Goal: Task Accomplishment & Management: Complete application form

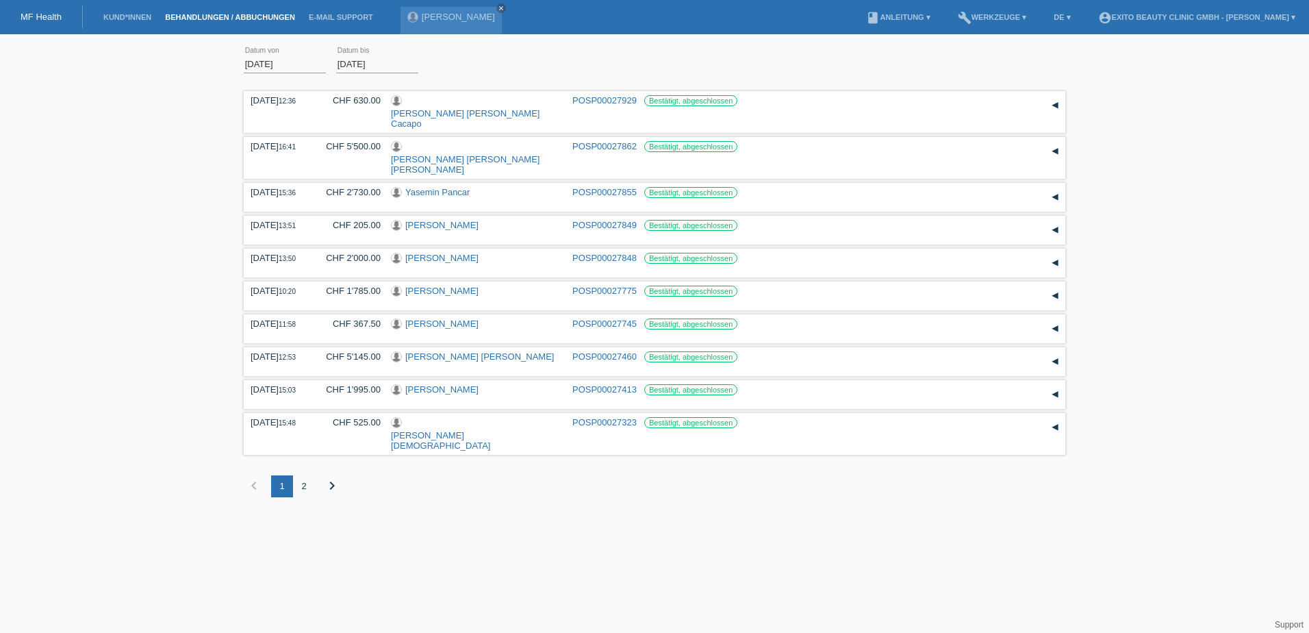
click at [41, 14] on link "MF Health" at bounding box center [41, 17] width 41 height 10
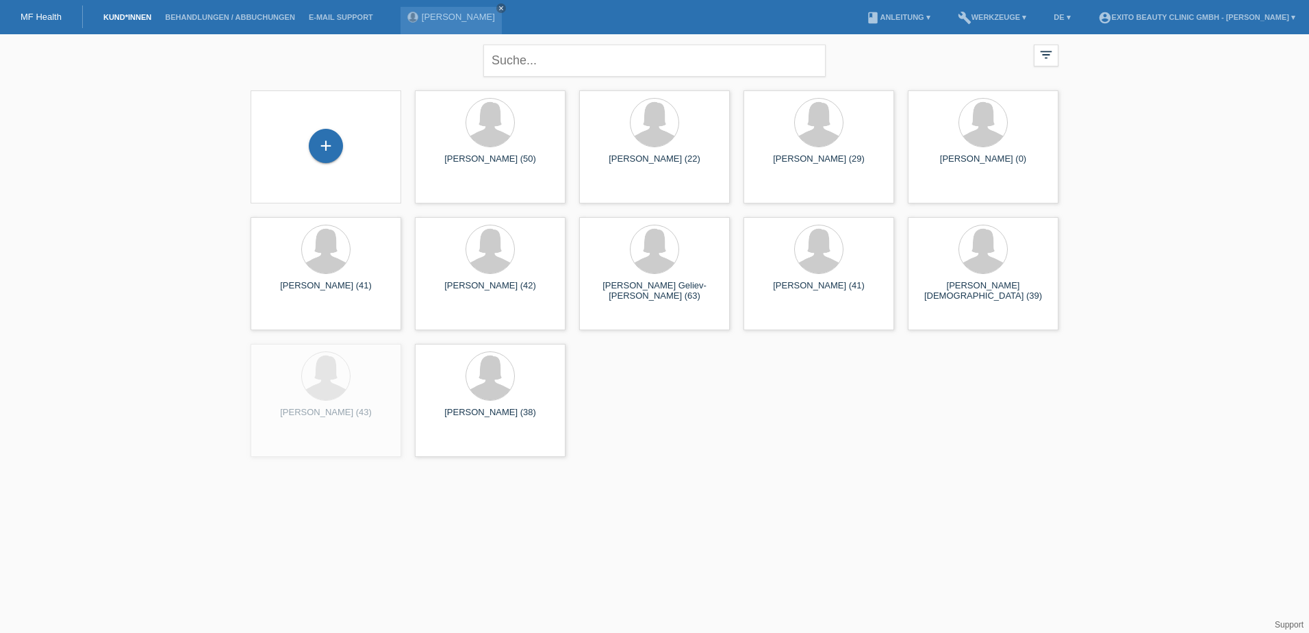
click at [327, 164] on div "+" at bounding box center [326, 147] width 129 height 36
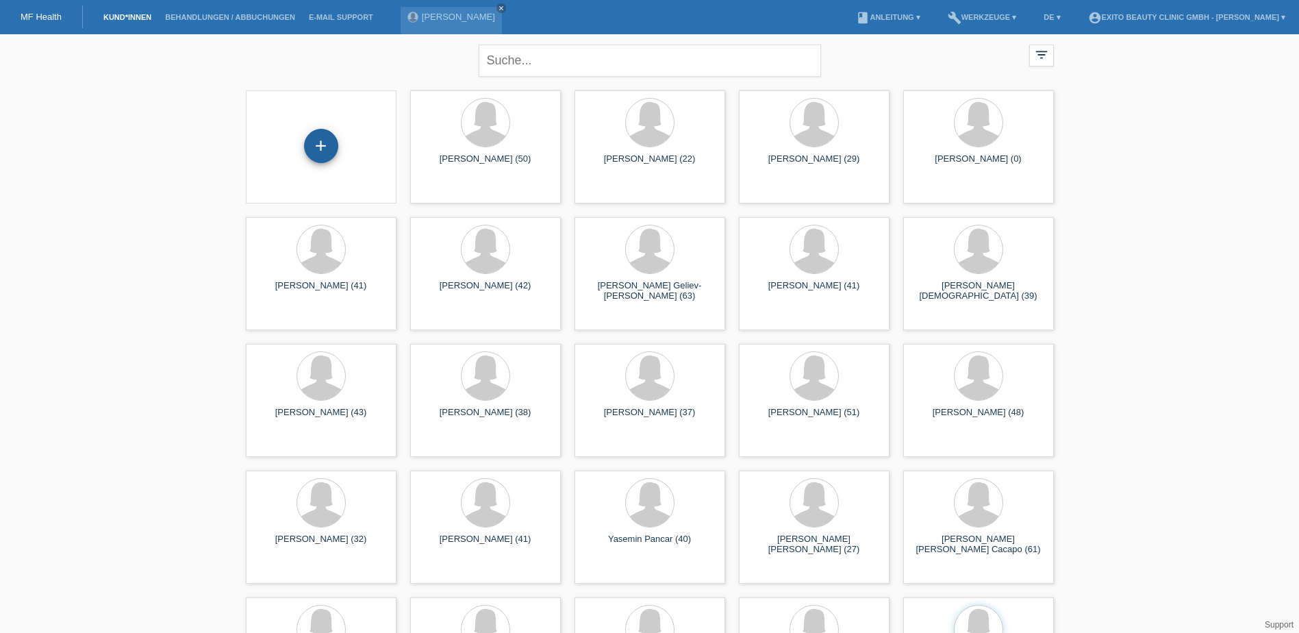
click at [327, 150] on div "+" at bounding box center [321, 146] width 34 height 34
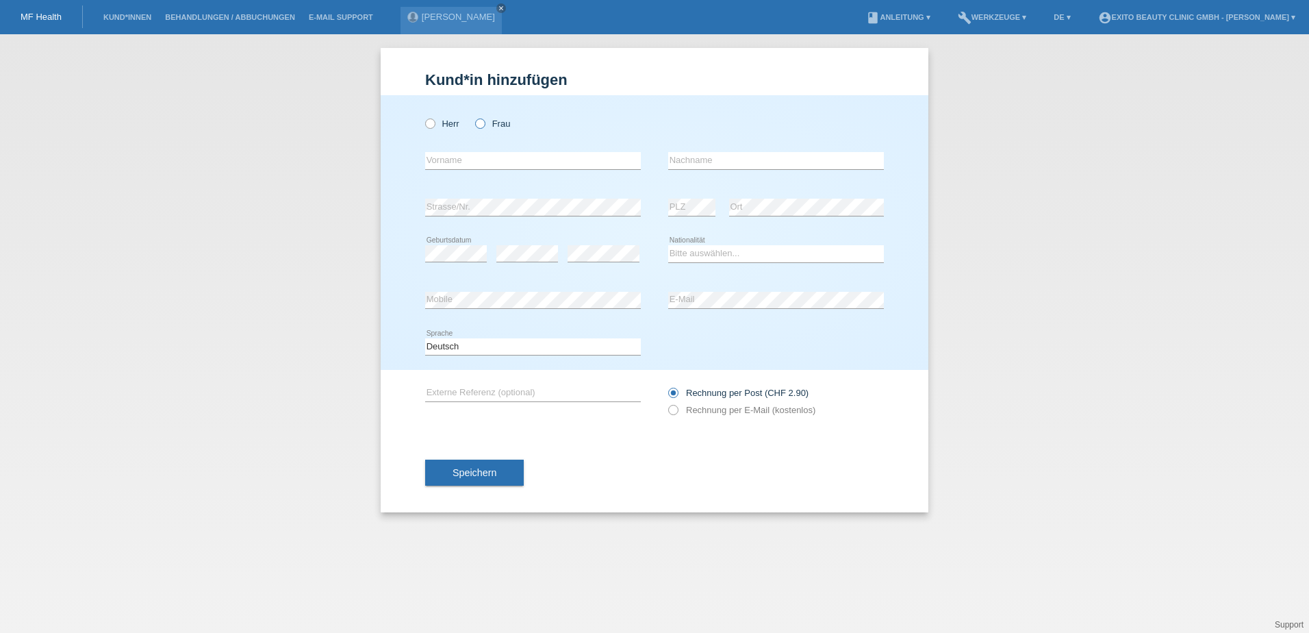
click at [473, 116] on icon at bounding box center [473, 116] width 0 height 0
click at [482, 119] on input "Frau" at bounding box center [479, 122] width 9 height 9
radio input "true"
click at [483, 168] on input "text" at bounding box center [533, 160] width 216 height 17
type input "Ayse"
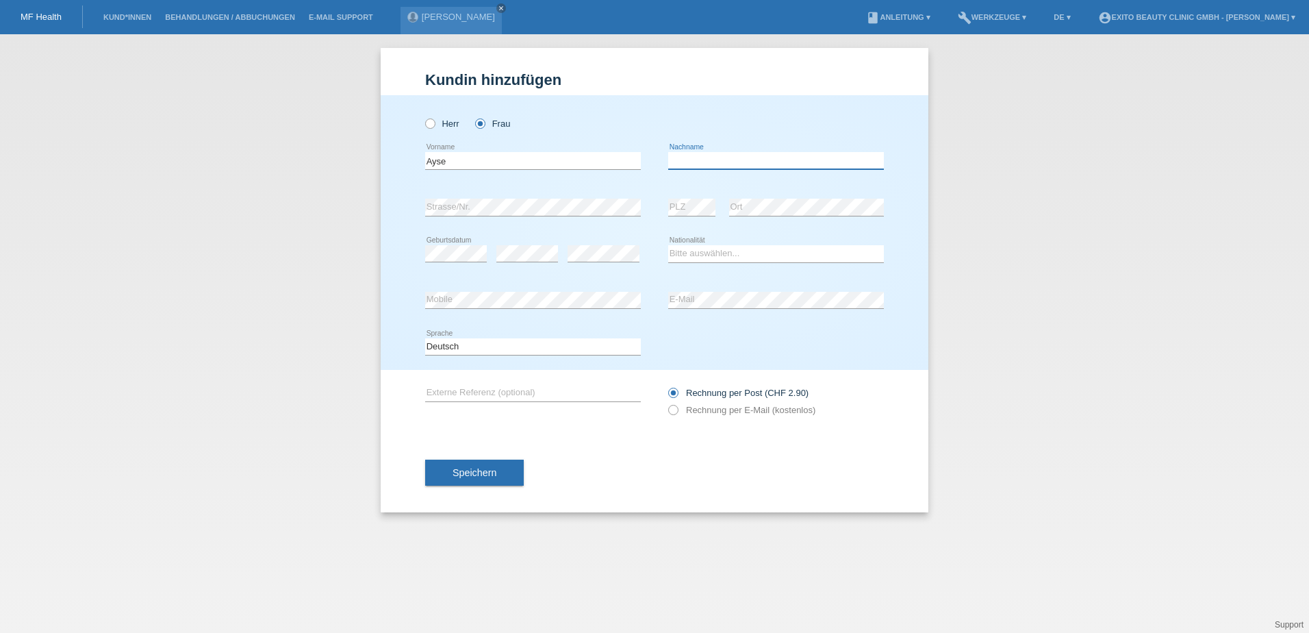
click at [717, 162] on input "text" at bounding box center [776, 160] width 216 height 17
type input "Cavgin"
click at [720, 253] on select "Bitte auswählen... Schweiz Deutschland Liechtenstein Österreich ------------ Af…" at bounding box center [776, 253] width 216 height 16
select select "CH"
click at [668, 245] on select "Bitte auswählen... Schweiz Deutschland Liechtenstein Österreich ------------ Af…" at bounding box center [776, 253] width 216 height 16
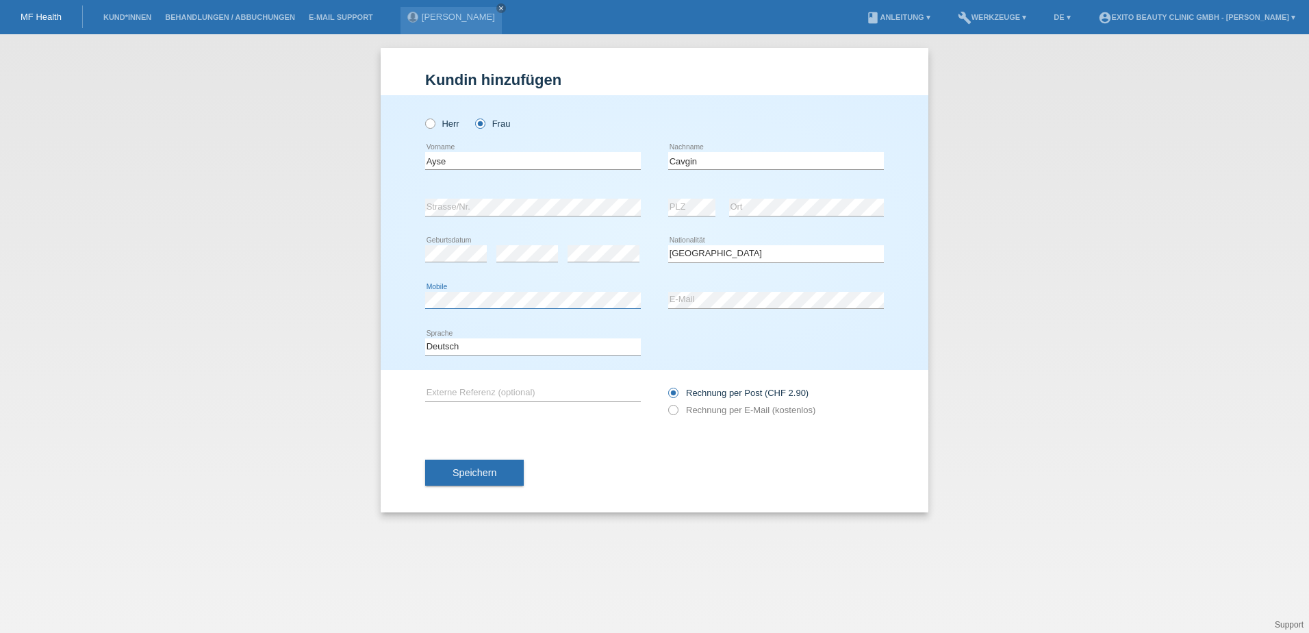
click at [460, 313] on div "error Mobile" at bounding box center [533, 300] width 216 height 47
click at [682, 414] on label "Rechnung per E-Mail (kostenlos)" at bounding box center [741, 410] width 147 height 10
click at [677, 414] on input "Rechnung per E-Mail (kostenlos)" at bounding box center [672, 413] width 9 height 17
radio input "true"
click at [475, 471] on span "Speichern" at bounding box center [475, 472] width 44 height 11
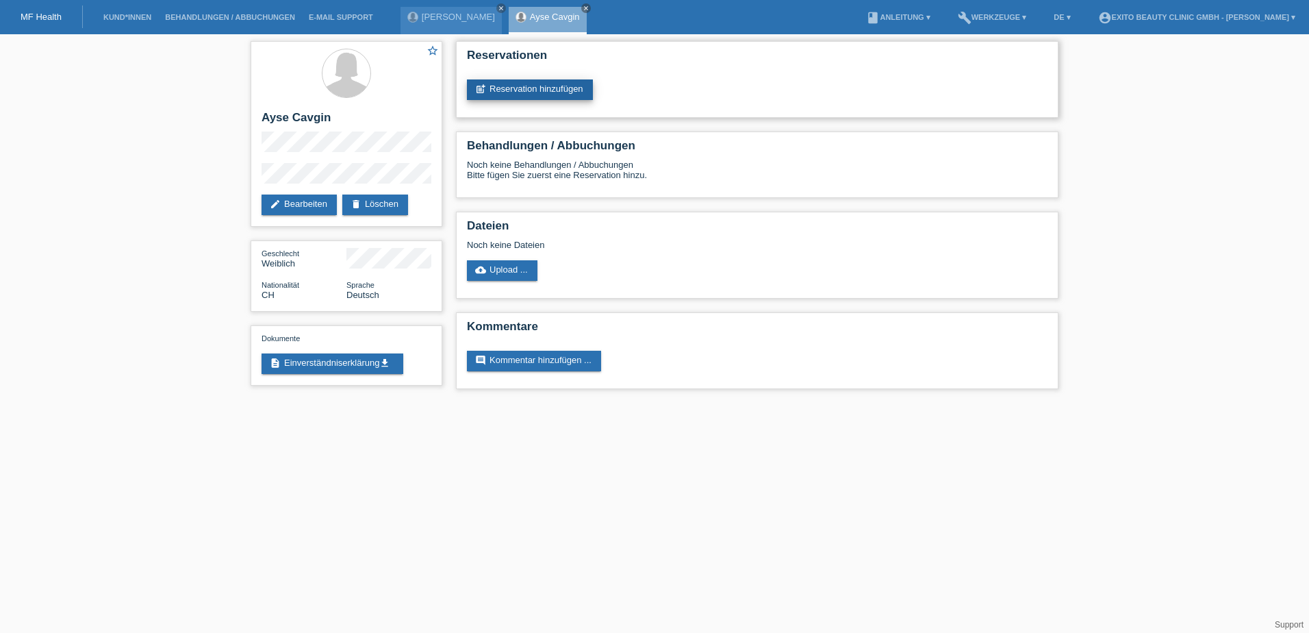
click at [522, 85] on link "post_add Reservation hinzufügen" at bounding box center [530, 89] width 126 height 21
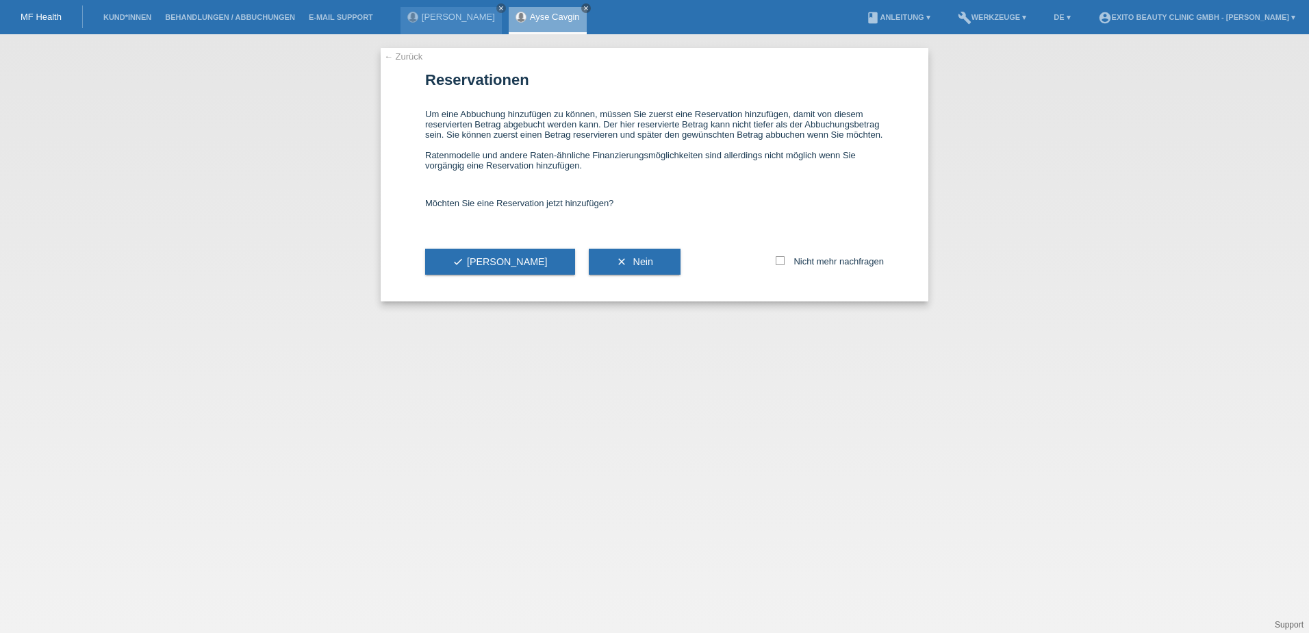
click at [438, 260] on button "check Ja" at bounding box center [500, 262] width 150 height 26
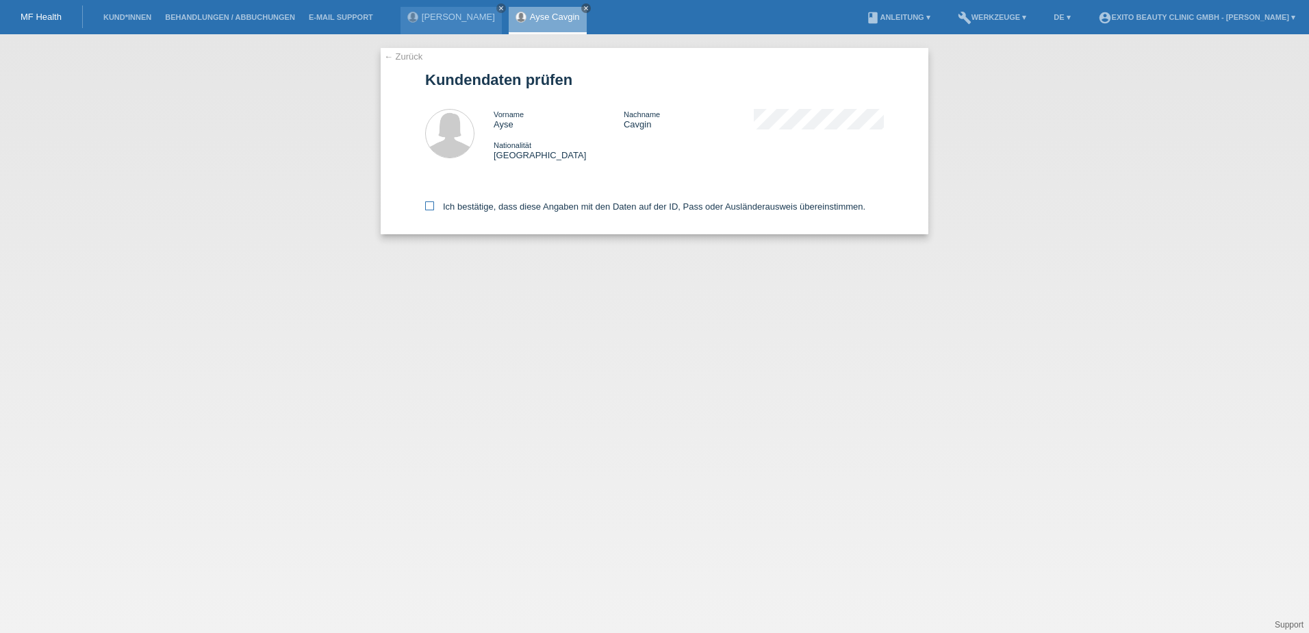
click at [426, 206] on icon at bounding box center [429, 205] width 9 height 9
click at [426, 206] on input "Ich bestätige, dass diese Angaben mit den Daten auf der ID, Pass oder Ausländer…" at bounding box center [429, 205] width 9 height 9
checkbox input "true"
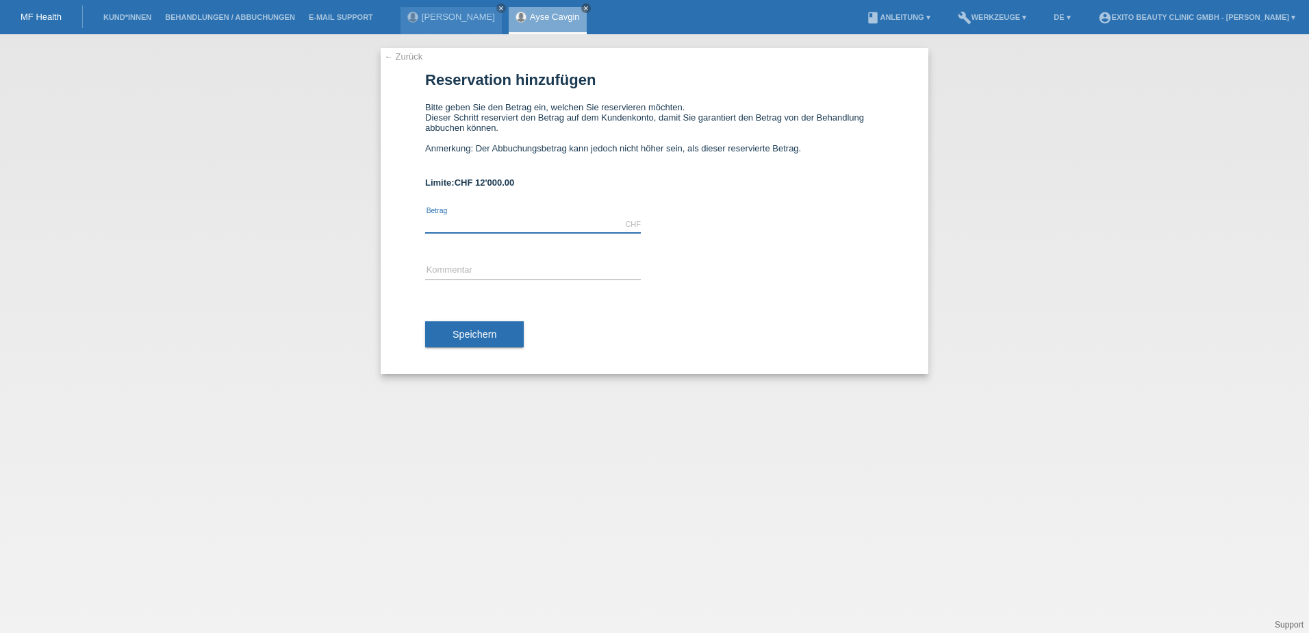
click at [493, 228] on input "text" at bounding box center [533, 224] width 216 height 17
type input "5"
type input "6000.00"
click at [463, 259] on div "error Kommentar" at bounding box center [533, 271] width 216 height 47
click at [462, 266] on input "text" at bounding box center [533, 270] width 216 height 17
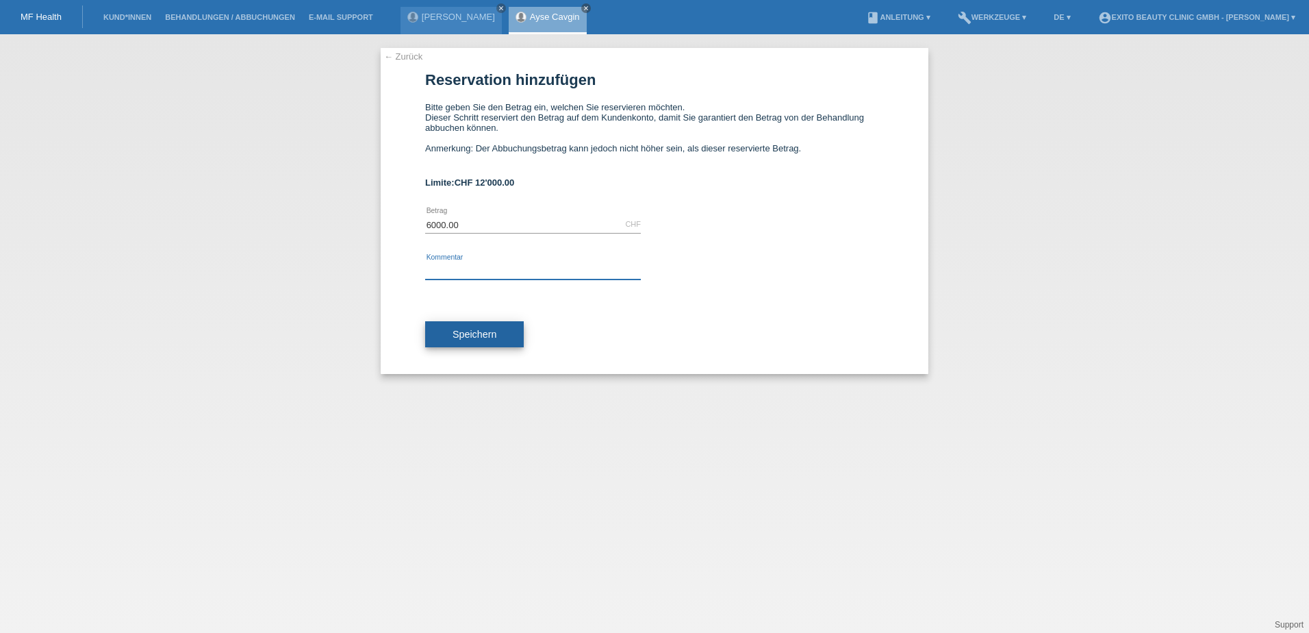
type input "Behandlung"
click at [479, 339] on span "Speichern" at bounding box center [475, 334] width 44 height 11
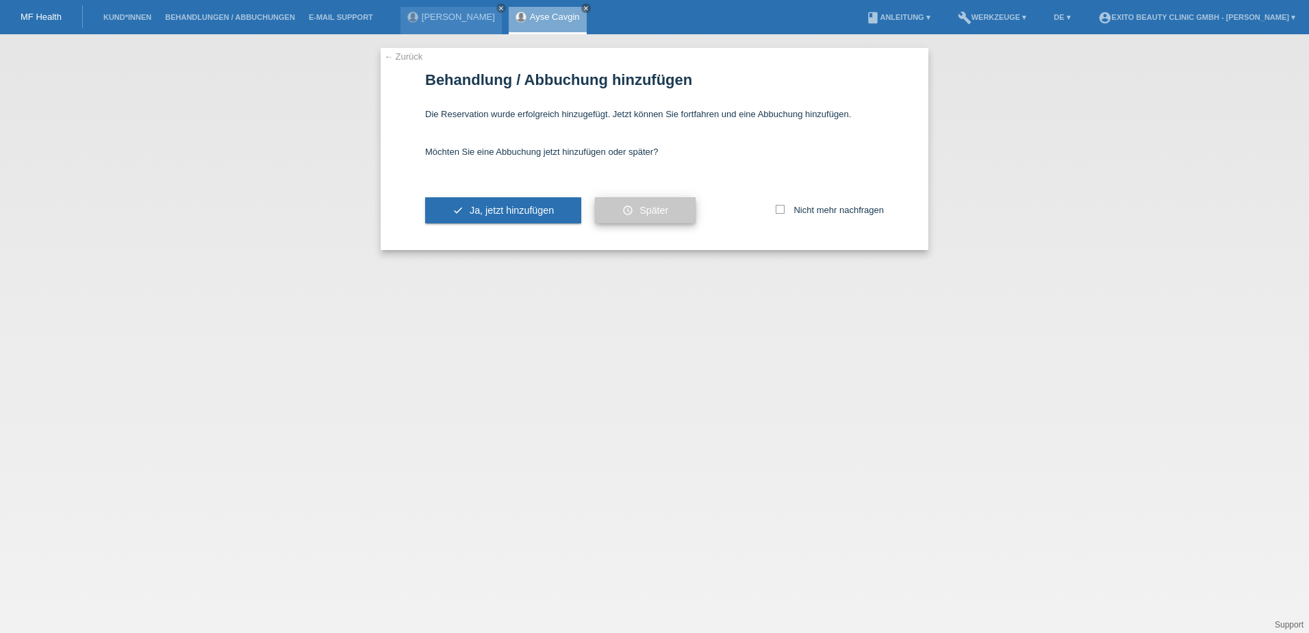
click at [677, 214] on button "schedule Später" at bounding box center [645, 210] width 101 height 26
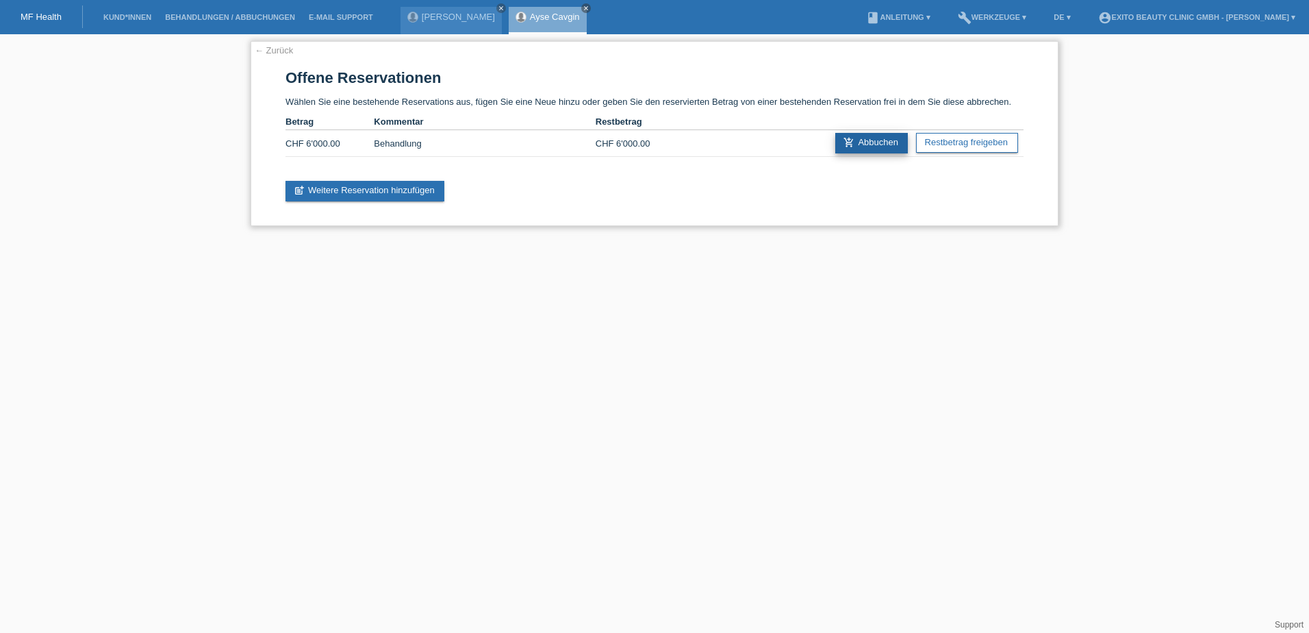
click at [868, 143] on link "add_shopping_cart Abbuchen" at bounding box center [871, 143] width 73 height 21
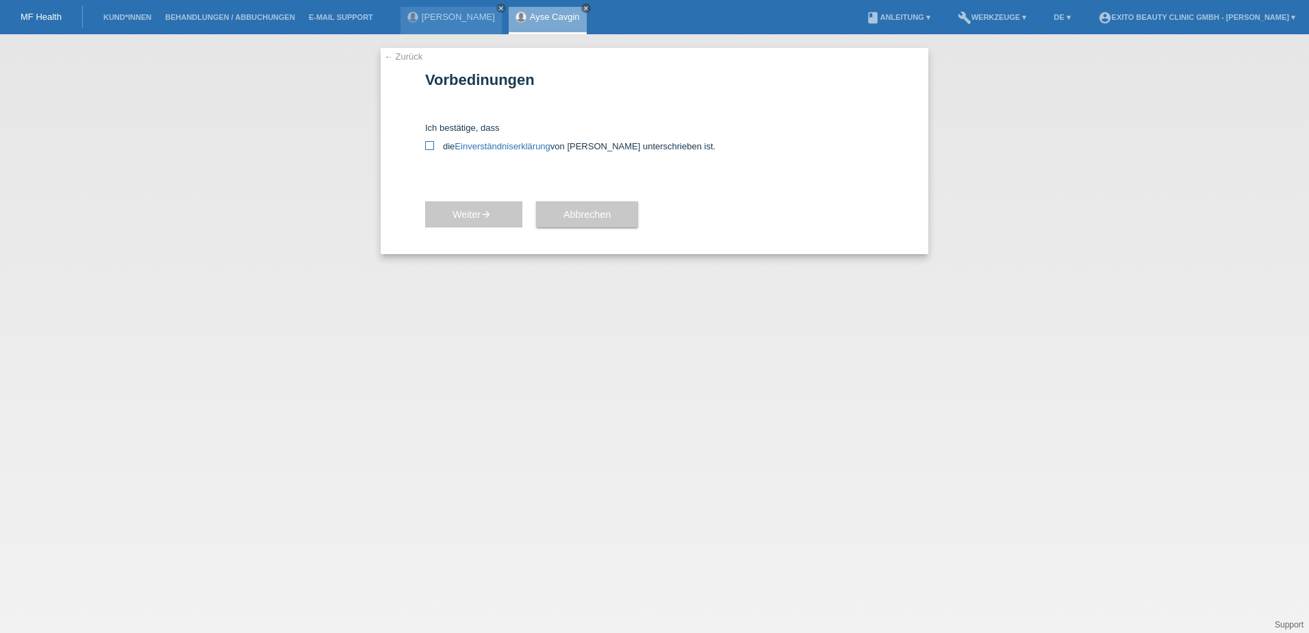
click at [429, 149] on icon at bounding box center [429, 145] width 9 height 9
click at [429, 149] on input "die Einverständniserklärung von der Kundin unterschrieben ist." at bounding box center [429, 145] width 9 height 9
checkbox input "true"
click at [458, 215] on span "Weiter arrow_forward" at bounding box center [474, 214] width 42 height 11
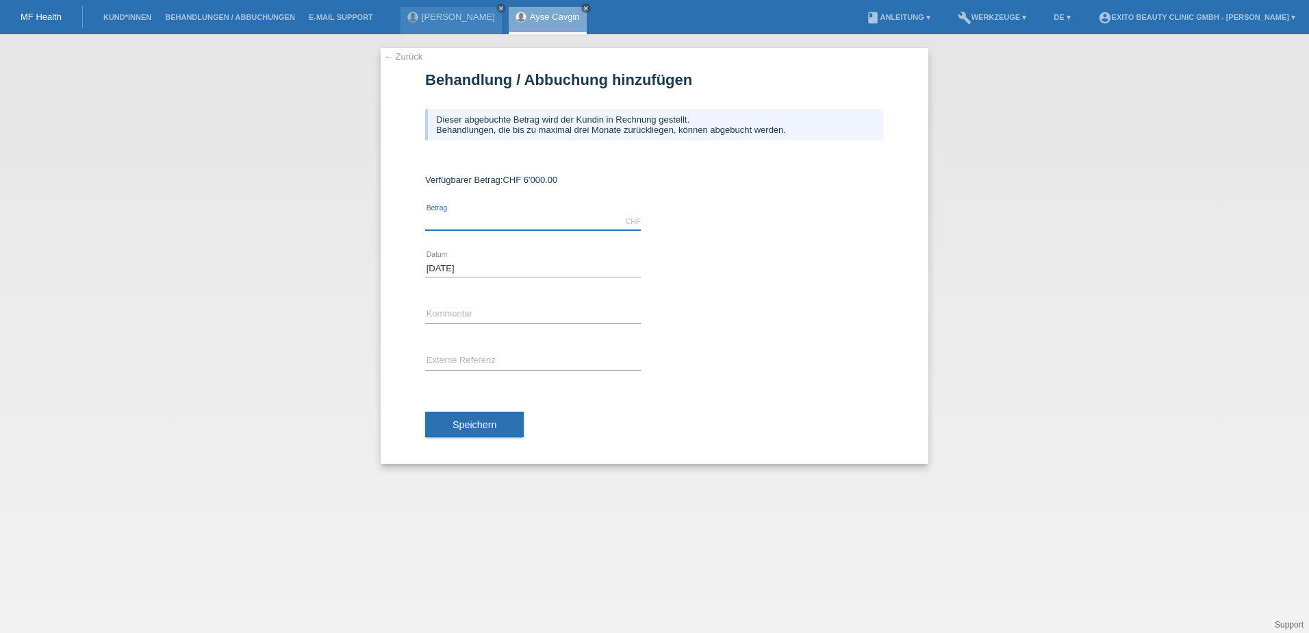
drag, startPoint x: 0, startPoint y: 0, endPoint x: 458, endPoint y: 215, distance: 506.1
click at [458, 215] on input "text" at bounding box center [533, 221] width 216 height 17
type input "5355.00"
click at [464, 308] on input "text" at bounding box center [533, 314] width 216 height 17
type input "1. Behandlung"
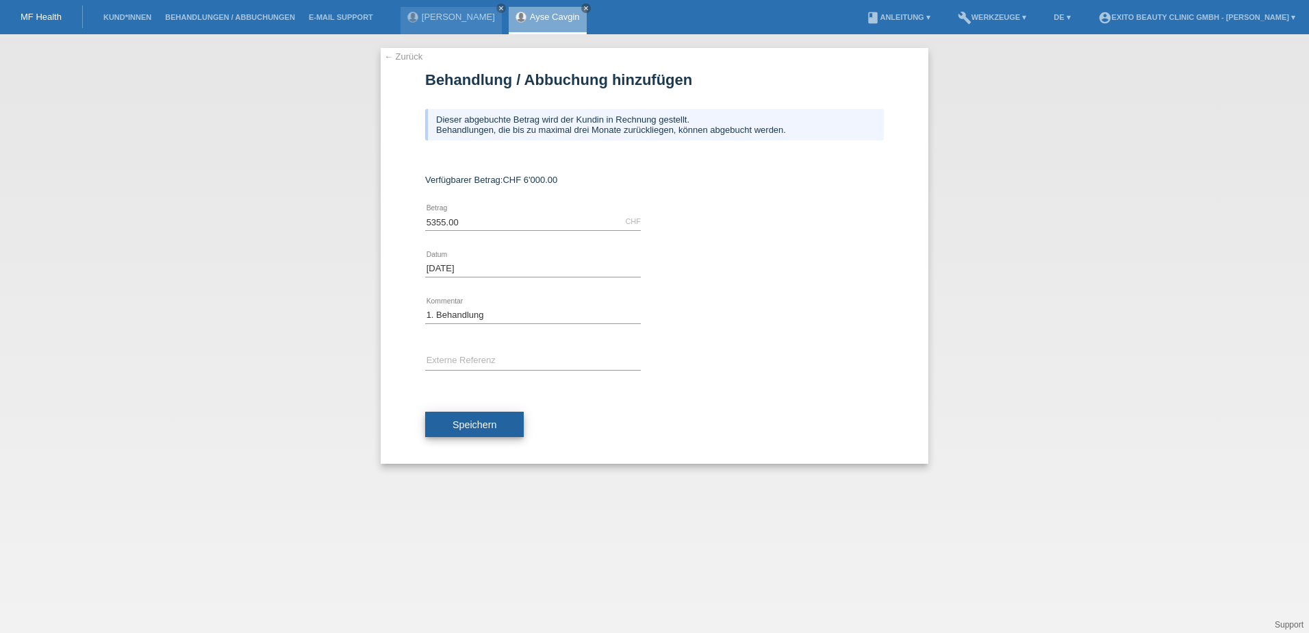
click at [474, 421] on span "Speichern" at bounding box center [475, 424] width 44 height 11
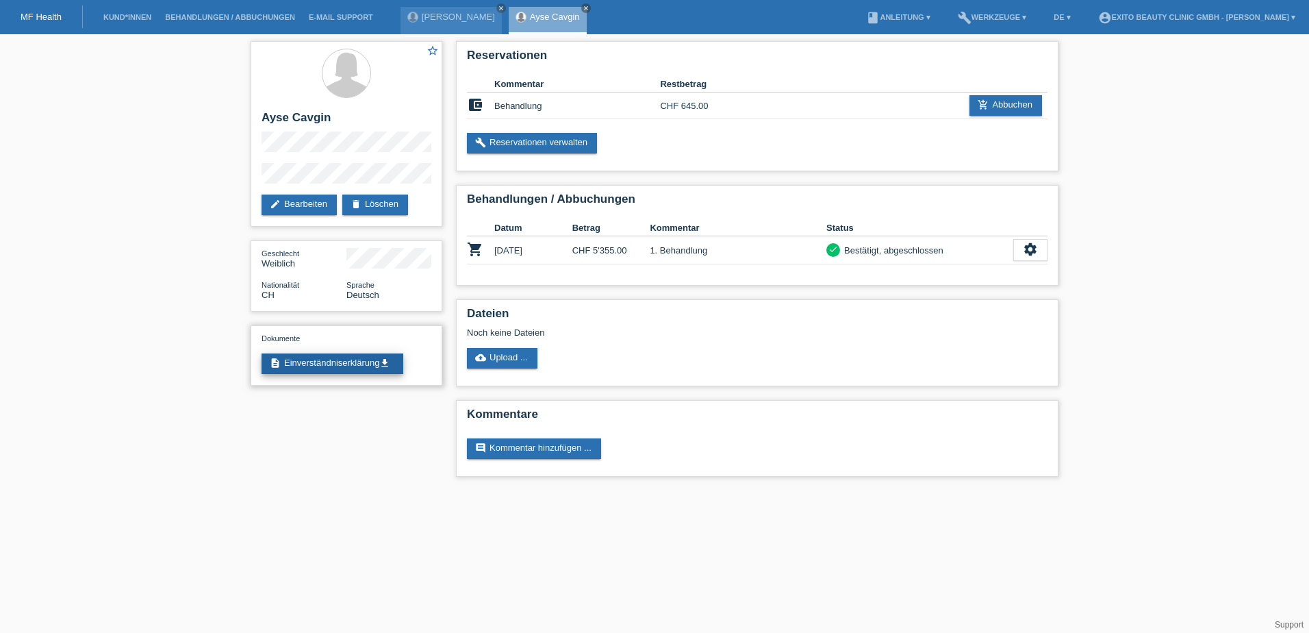
click at [377, 357] on link "description Einverständniserklärung get_app" at bounding box center [333, 363] width 142 height 21
click at [511, 359] on link "cloud_upload Upload ..." at bounding box center [502, 358] width 71 height 21
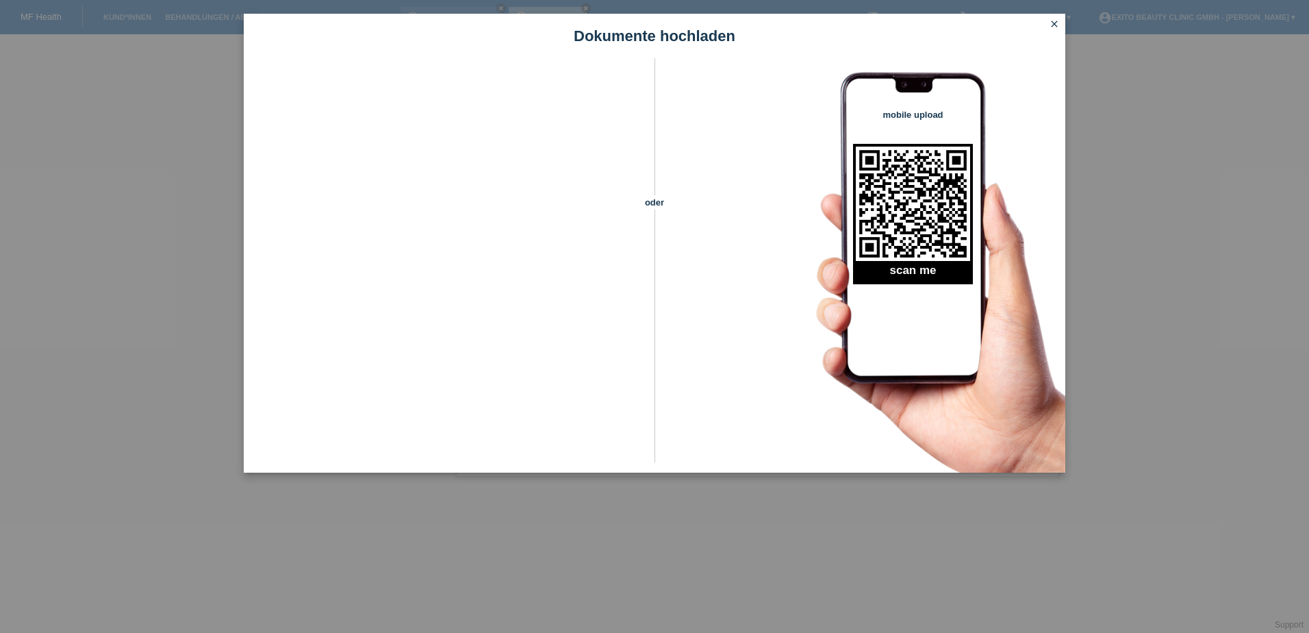
click at [1056, 25] on icon "close" at bounding box center [1054, 23] width 11 height 11
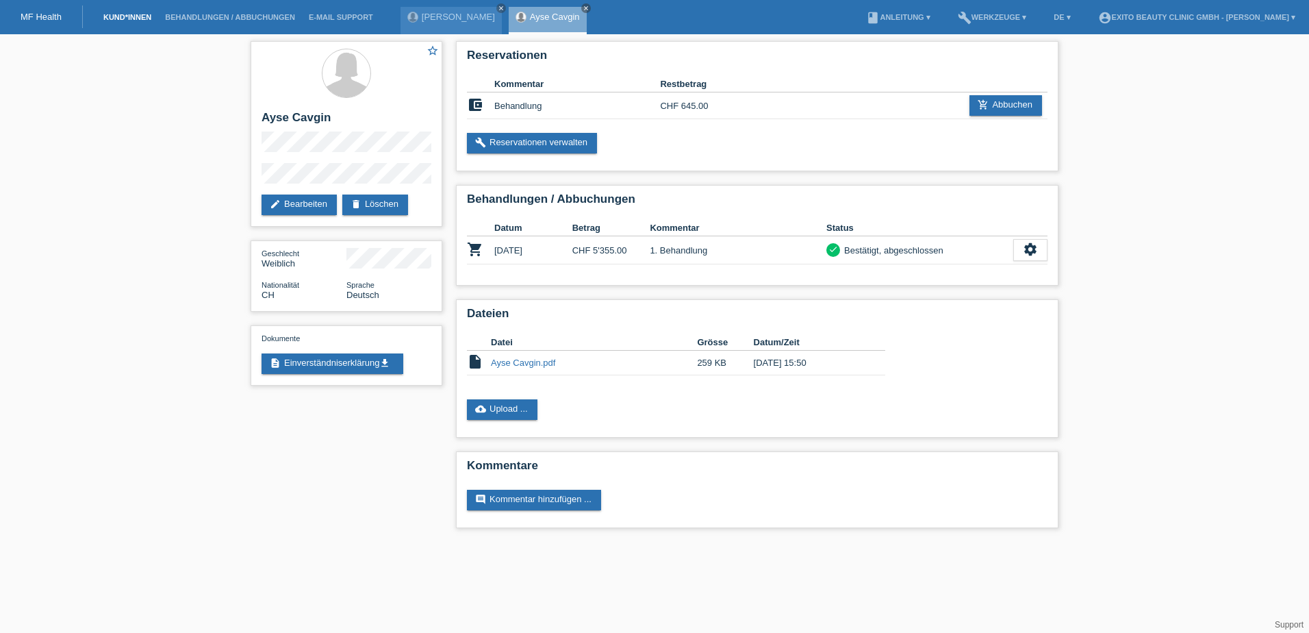
click at [103, 14] on link "Kund*innen" at bounding box center [128, 17] width 62 height 8
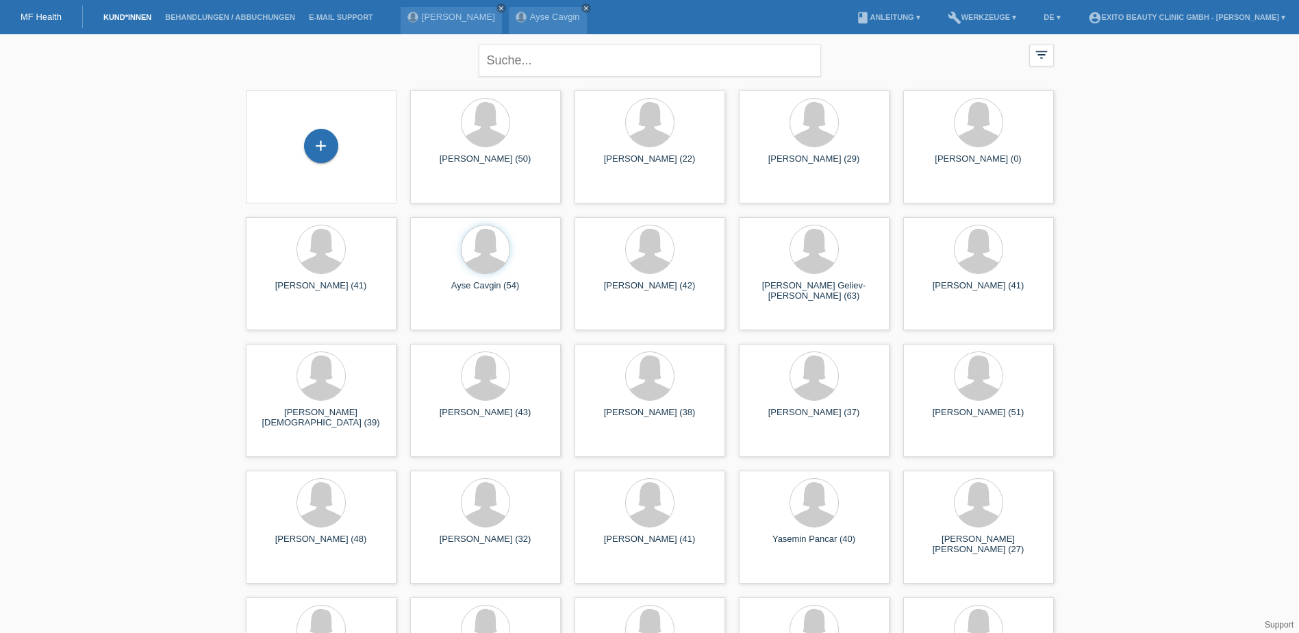
click at [225, 22] on li "Behandlungen / Abbuchungen" at bounding box center [230, 17] width 144 height 35
click at [228, 21] on li "Behandlungen / Abbuchungen" at bounding box center [230, 17] width 144 height 35
click at [233, 15] on link "Behandlungen / Abbuchungen" at bounding box center [230, 17] width 144 height 8
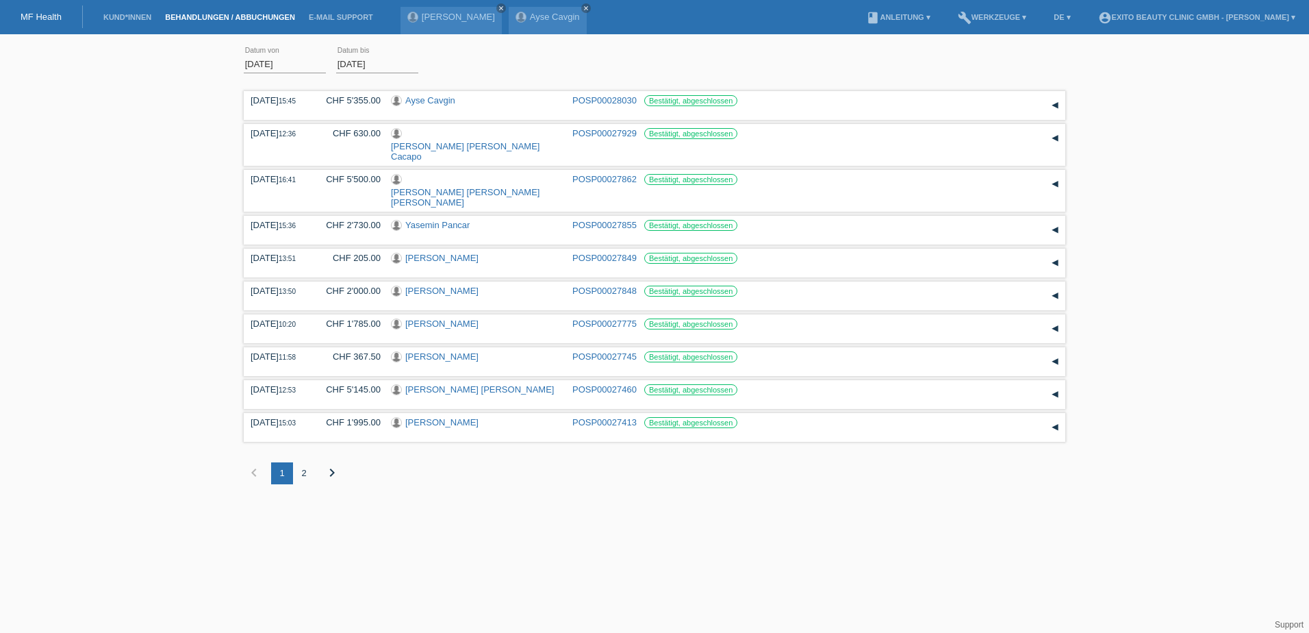
click at [124, 24] on li "Kund*innen" at bounding box center [128, 17] width 62 height 35
click at [125, 14] on link "Kund*innen" at bounding box center [128, 17] width 62 height 8
